Goal: Find specific page/section: Find specific page/section

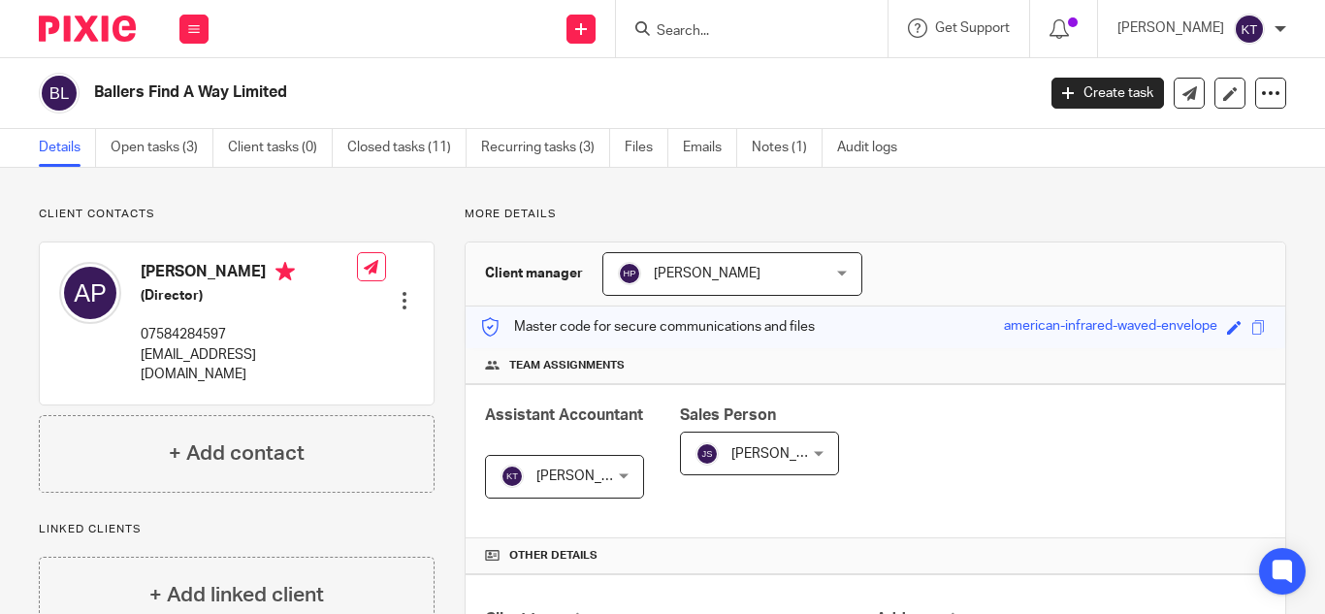
scroll to position [640, 0]
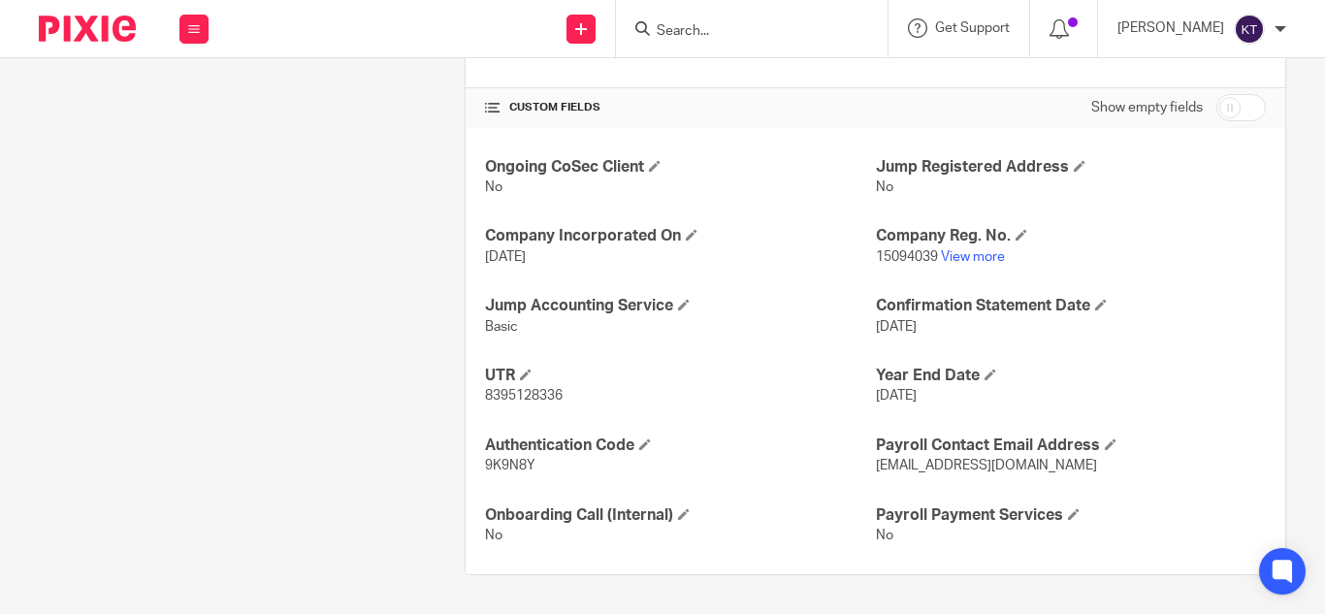
click at [684, 34] on input "Search" at bounding box center [742, 31] width 175 height 17
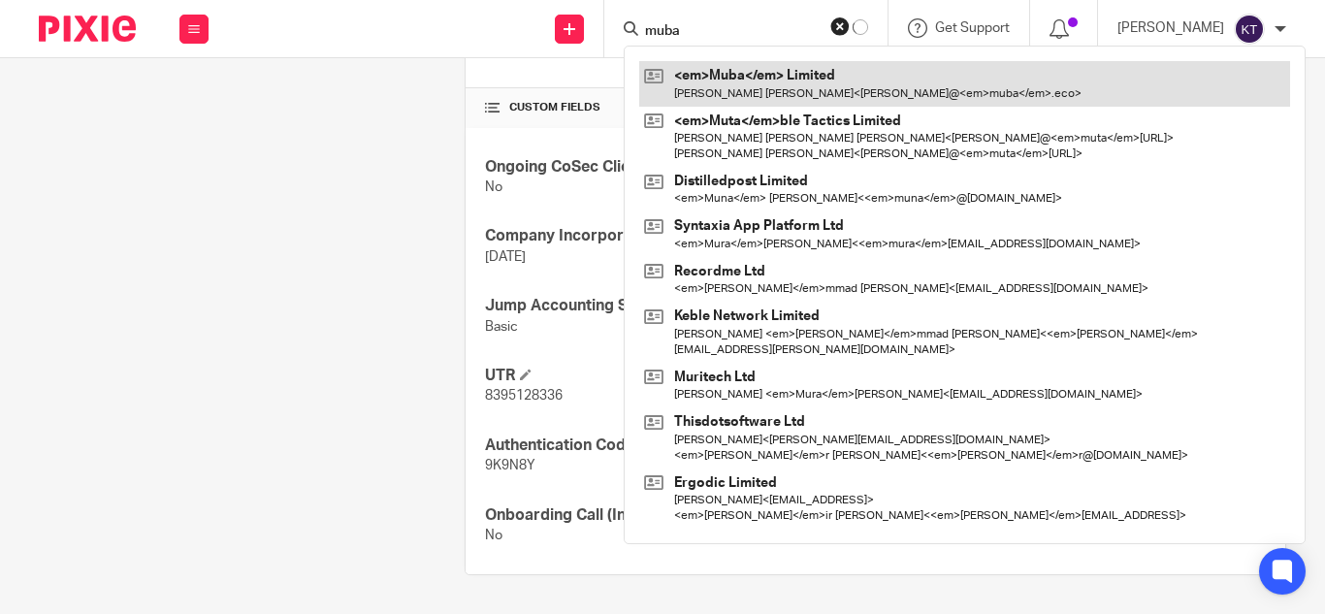
type input "muba"
click at [755, 91] on link at bounding box center [964, 83] width 651 height 45
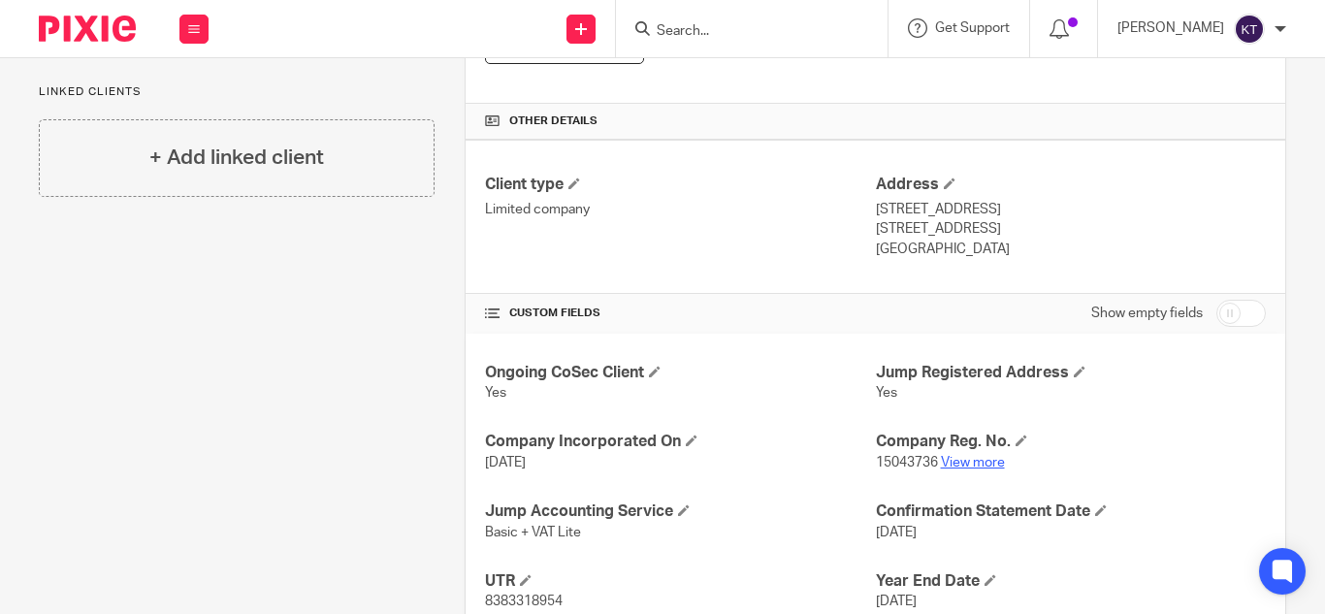
scroll to position [435, 0]
click at [965, 461] on link "View more" at bounding box center [973, 462] width 64 height 14
